Goal: Use online tool/utility: Utilize a website feature to perform a specific function

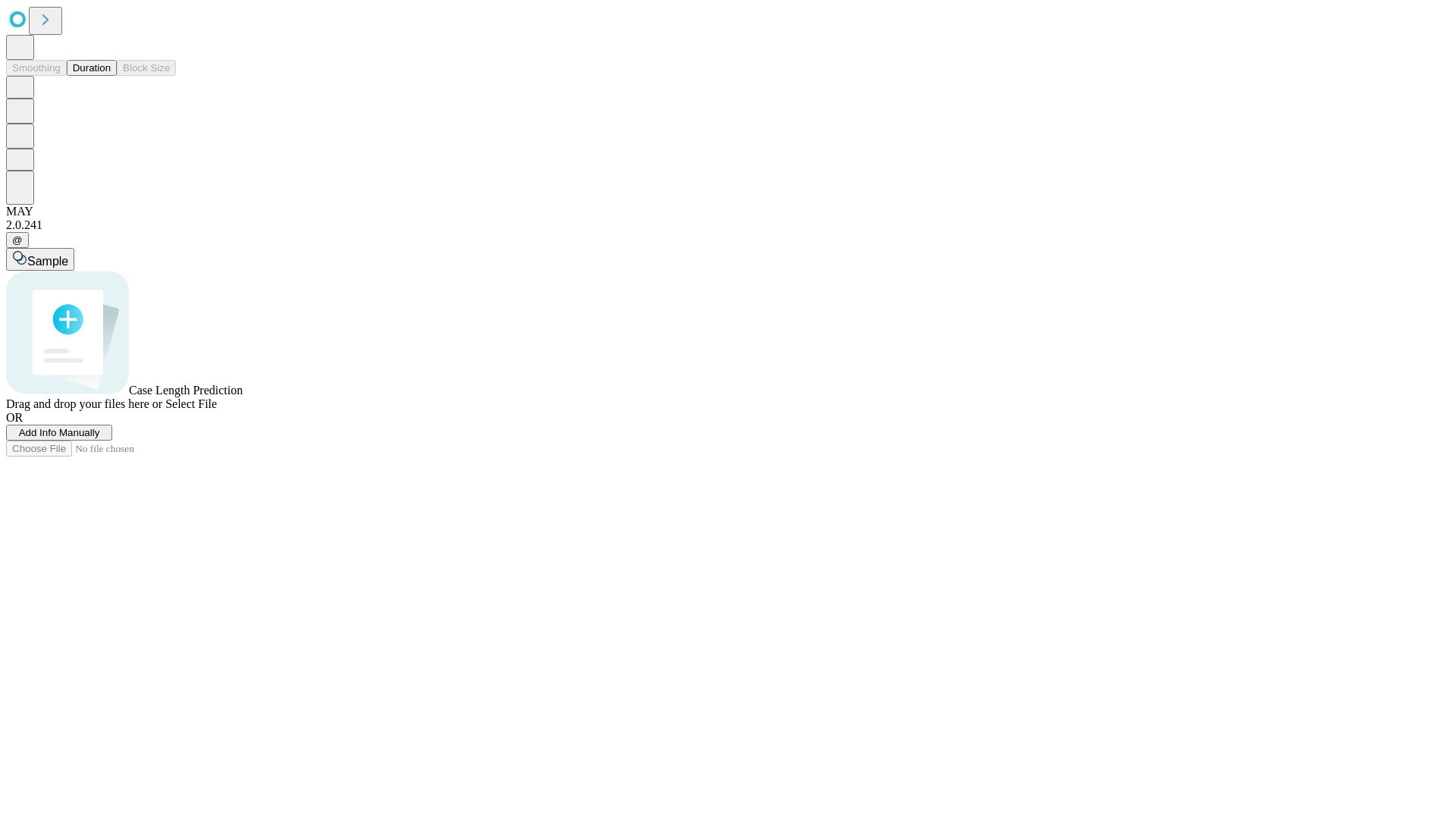
click at [110, 76] on button "Duration" at bounding box center [92, 67] width 50 height 16
click at [100, 438] on span "Add Info Manually" at bounding box center [59, 433] width 81 height 11
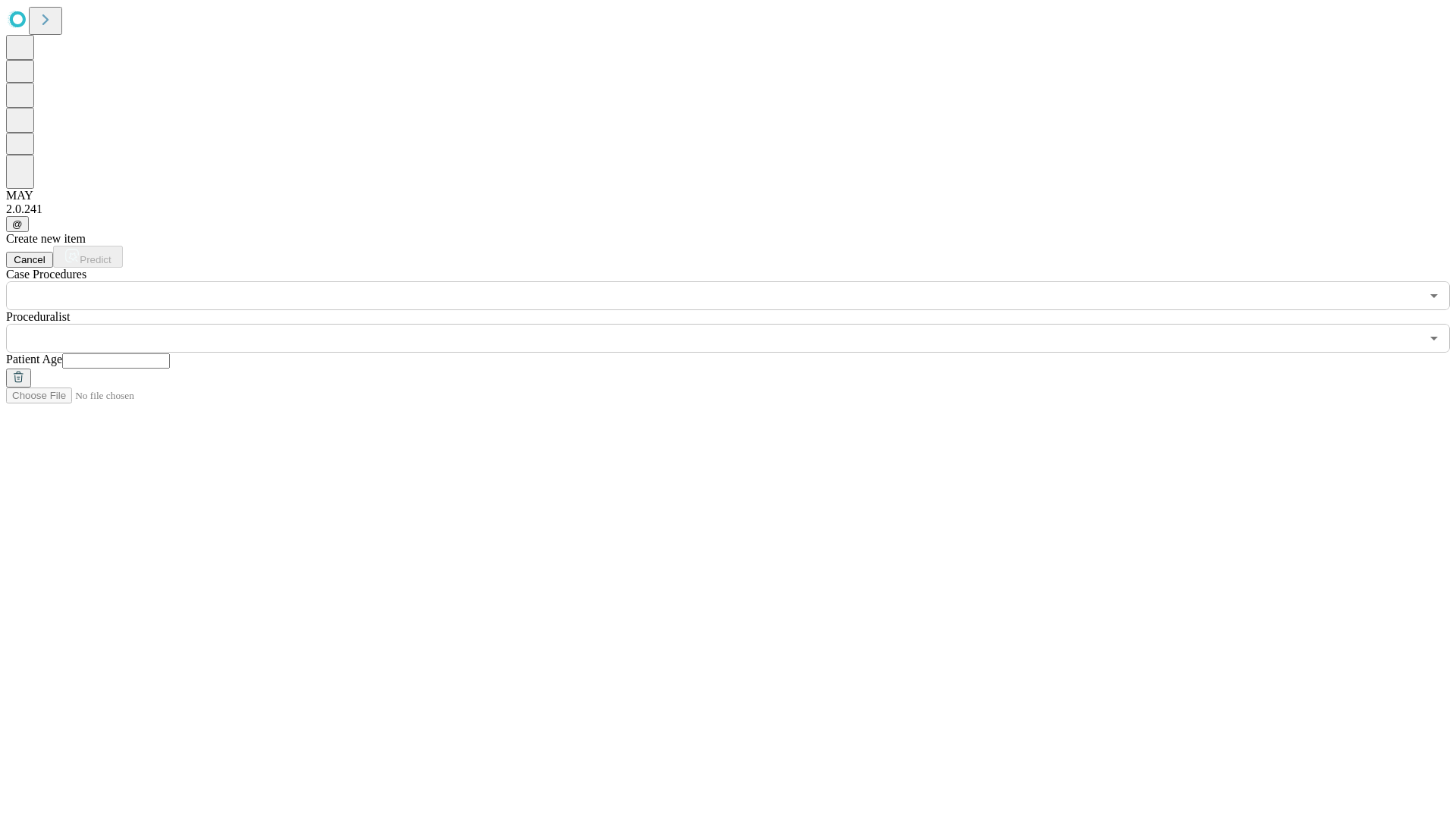
click at [170, 353] on input "text" at bounding box center [116, 361] width 108 height 15
type input "**"
click at [738, 324] on input "text" at bounding box center [713, 338] width 1414 height 29
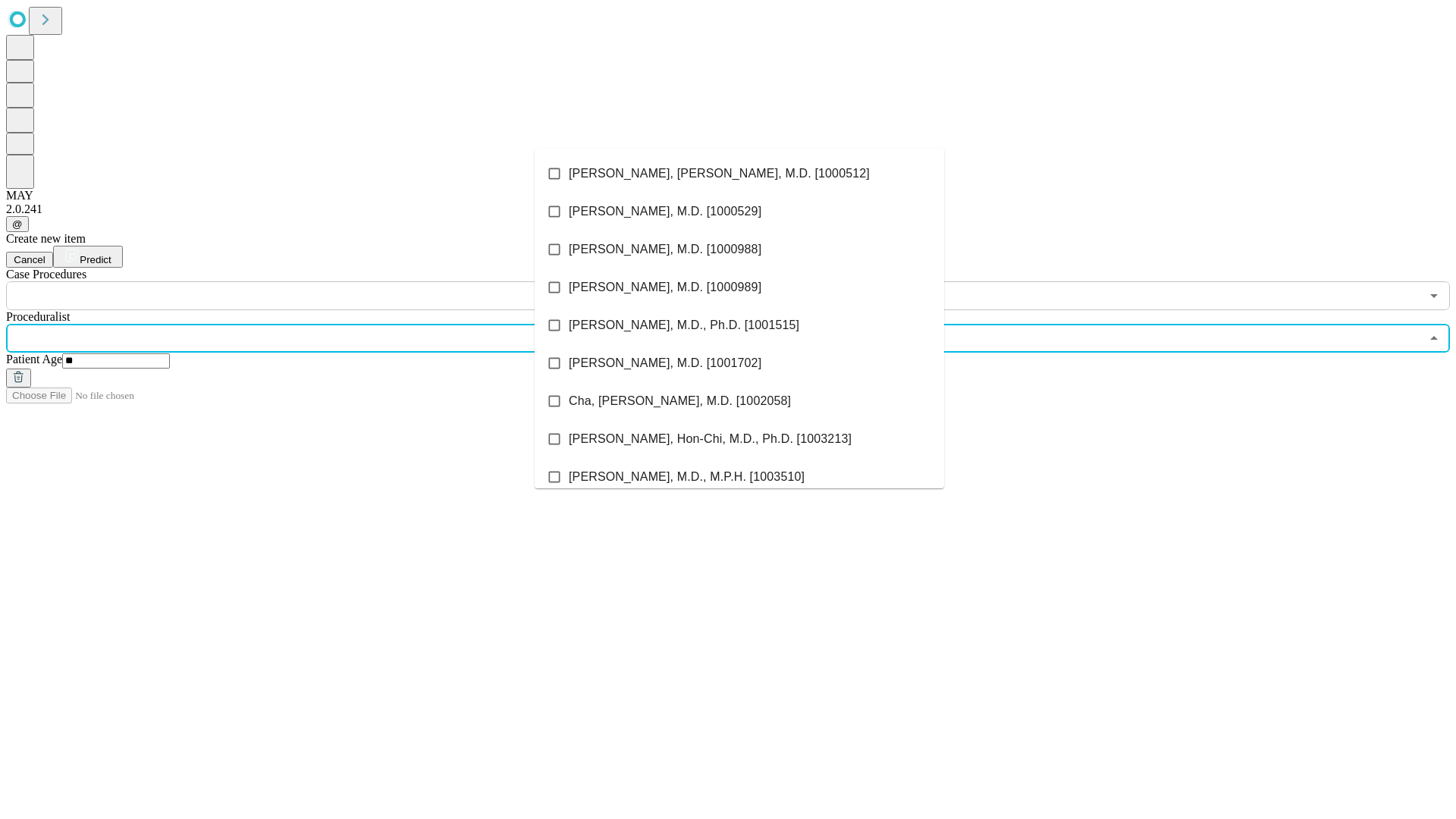
click at [739, 174] on li "[PERSON_NAME], [PERSON_NAME], M.D. [1000512]" at bounding box center [739, 174] width 410 height 38
click at [318, 282] on input "text" at bounding box center [713, 296] width 1414 height 29
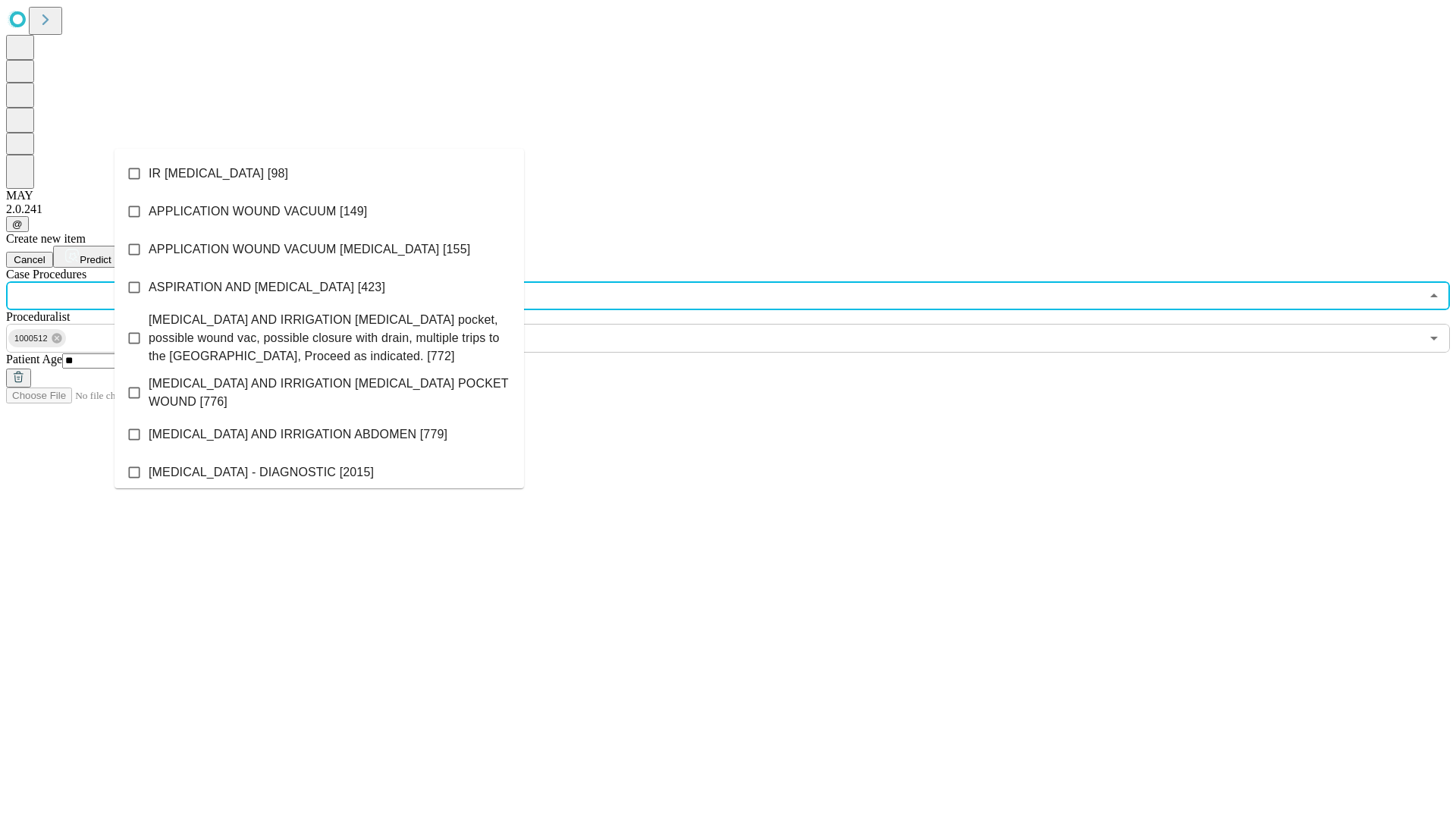
click at [319, 174] on li "IR [MEDICAL_DATA] [98]" at bounding box center [319, 174] width 410 height 38
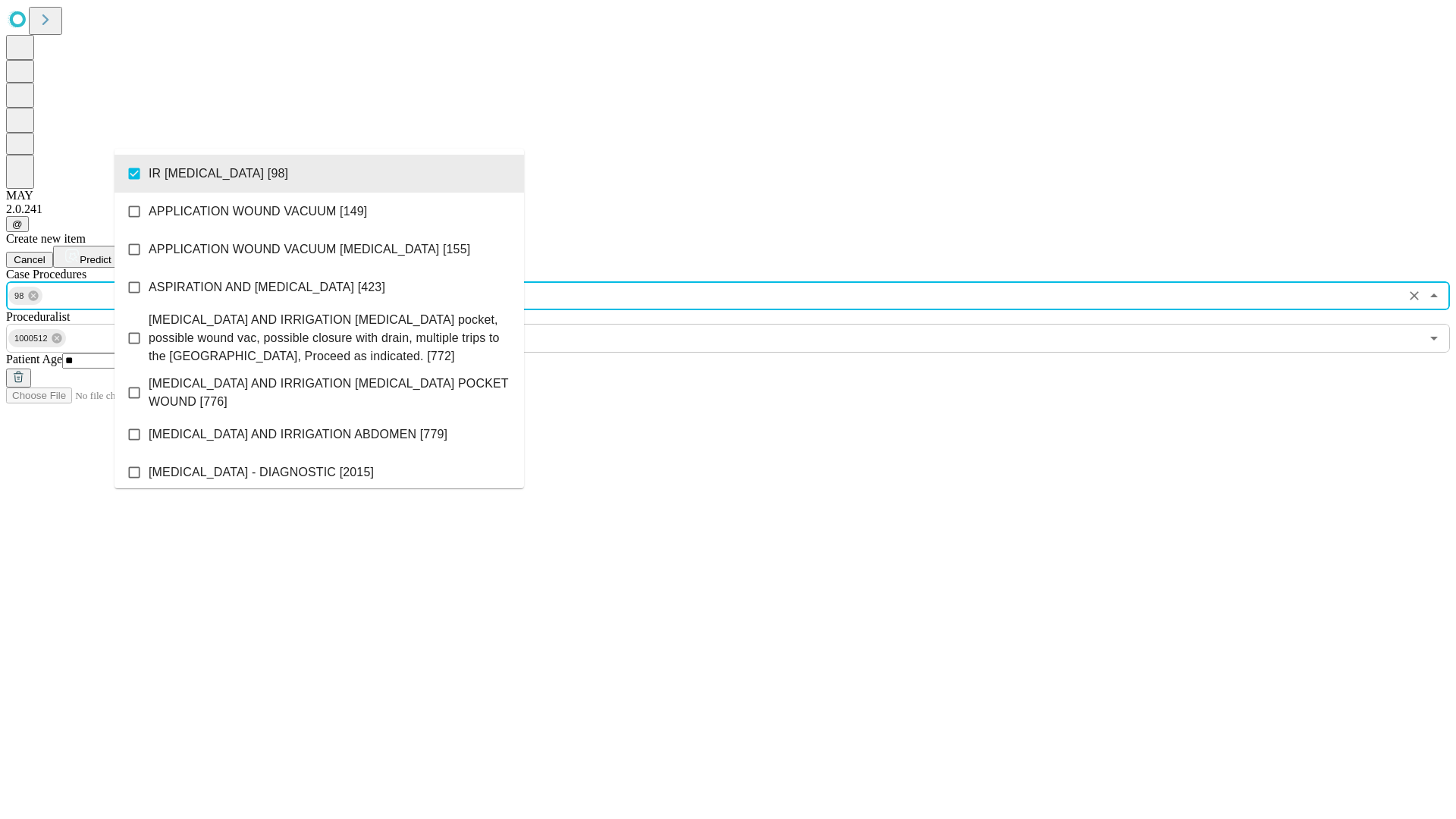
click at [110, 254] on span "Predict" at bounding box center [94, 260] width 31 height 11
